Goal: Check status: Check status

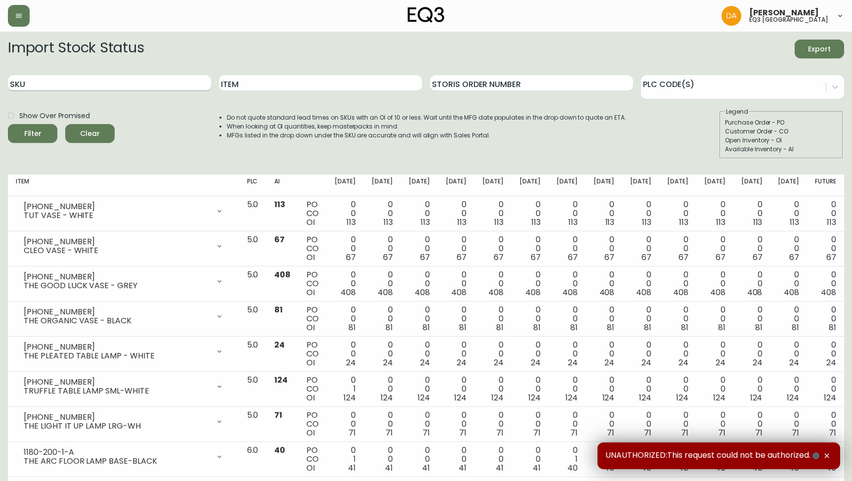
click at [151, 88] on input "SKU" at bounding box center [109, 83] width 203 height 16
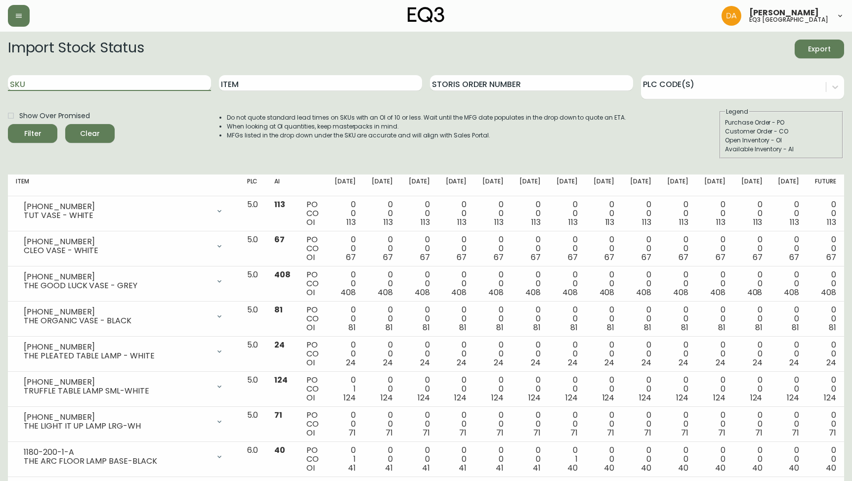
paste input "[PHONE_NUMBER]"
type input "[PHONE_NUMBER]"
click at [8, 124] on button "Filter" at bounding box center [32, 133] width 49 height 19
